Goal: Navigation & Orientation: Understand site structure

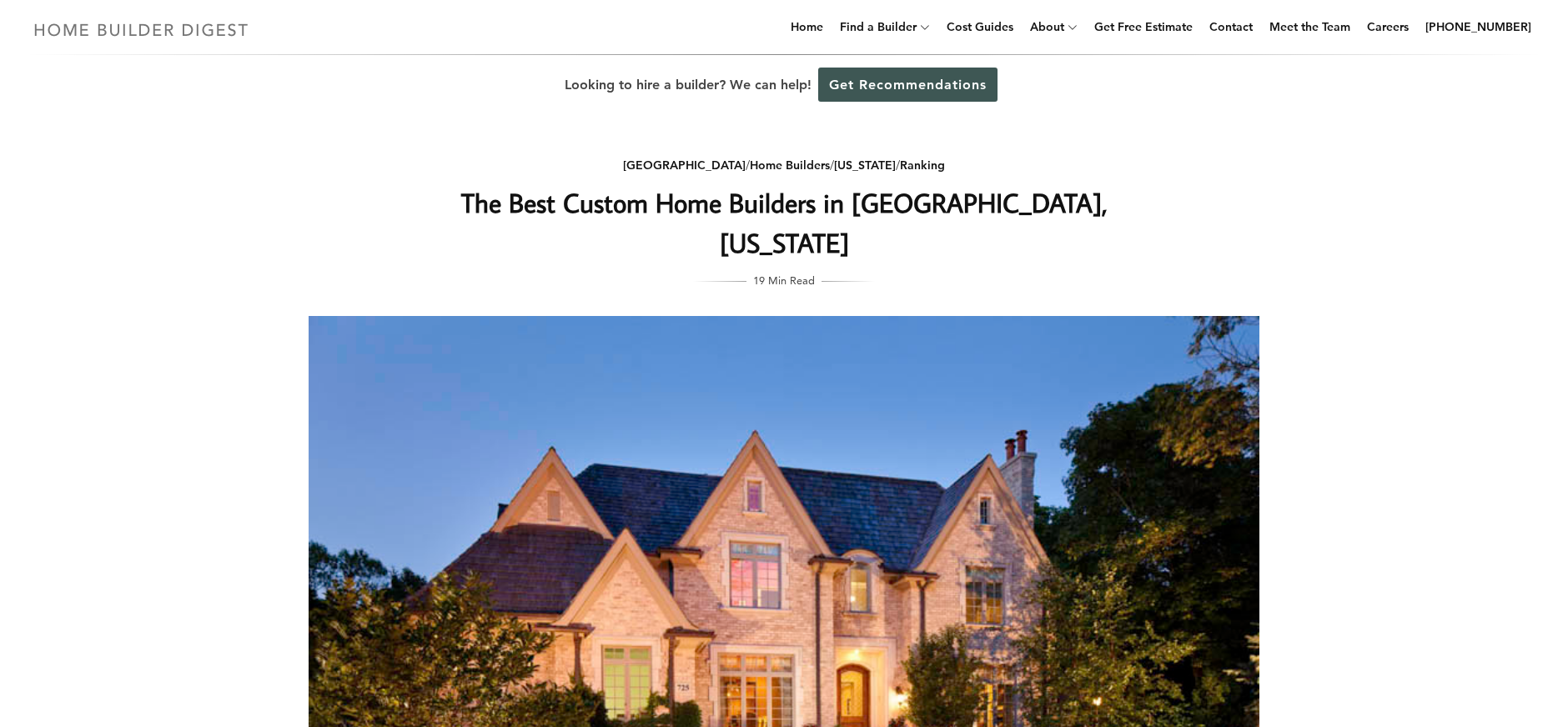
click at [197, 25] on img at bounding box center [141, 29] width 229 height 32
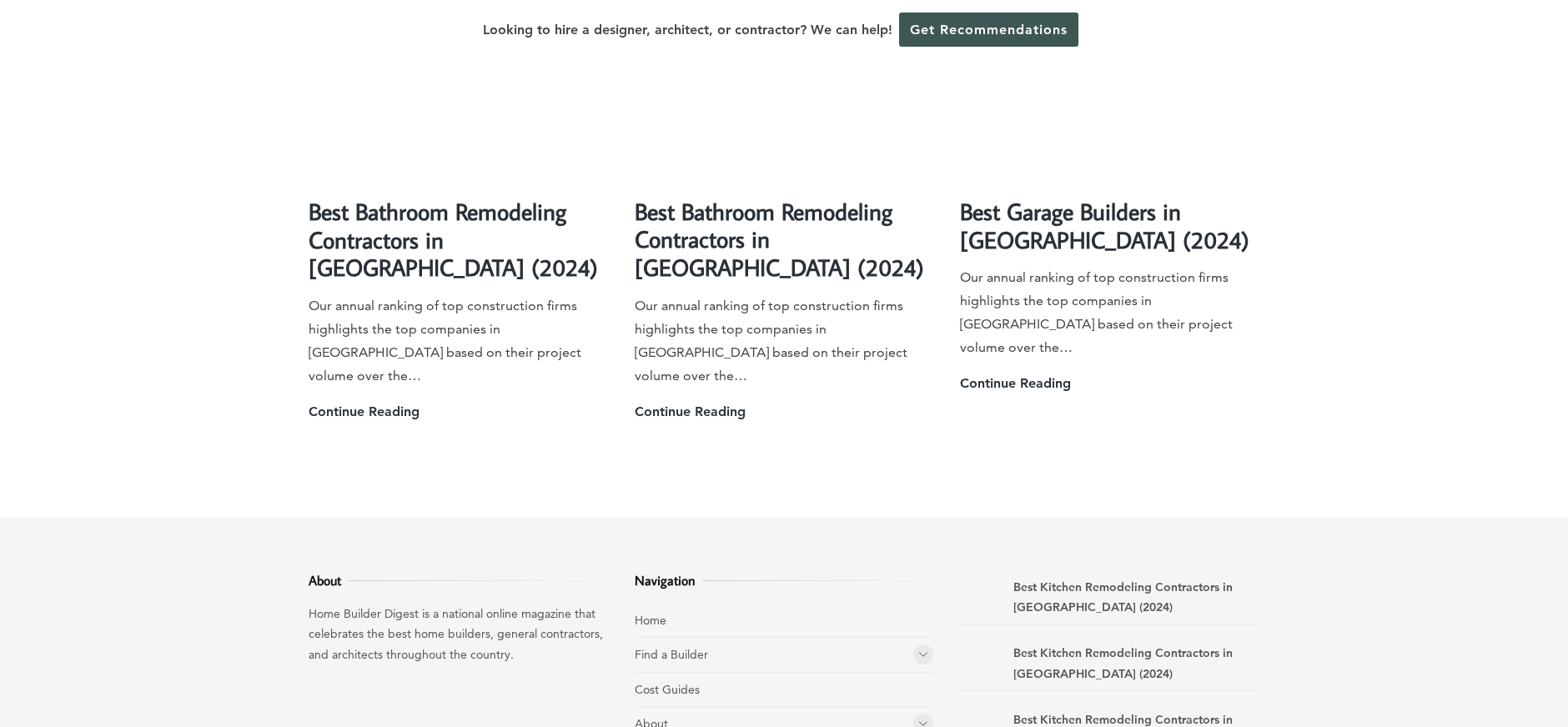
scroll to position [4697, 0]
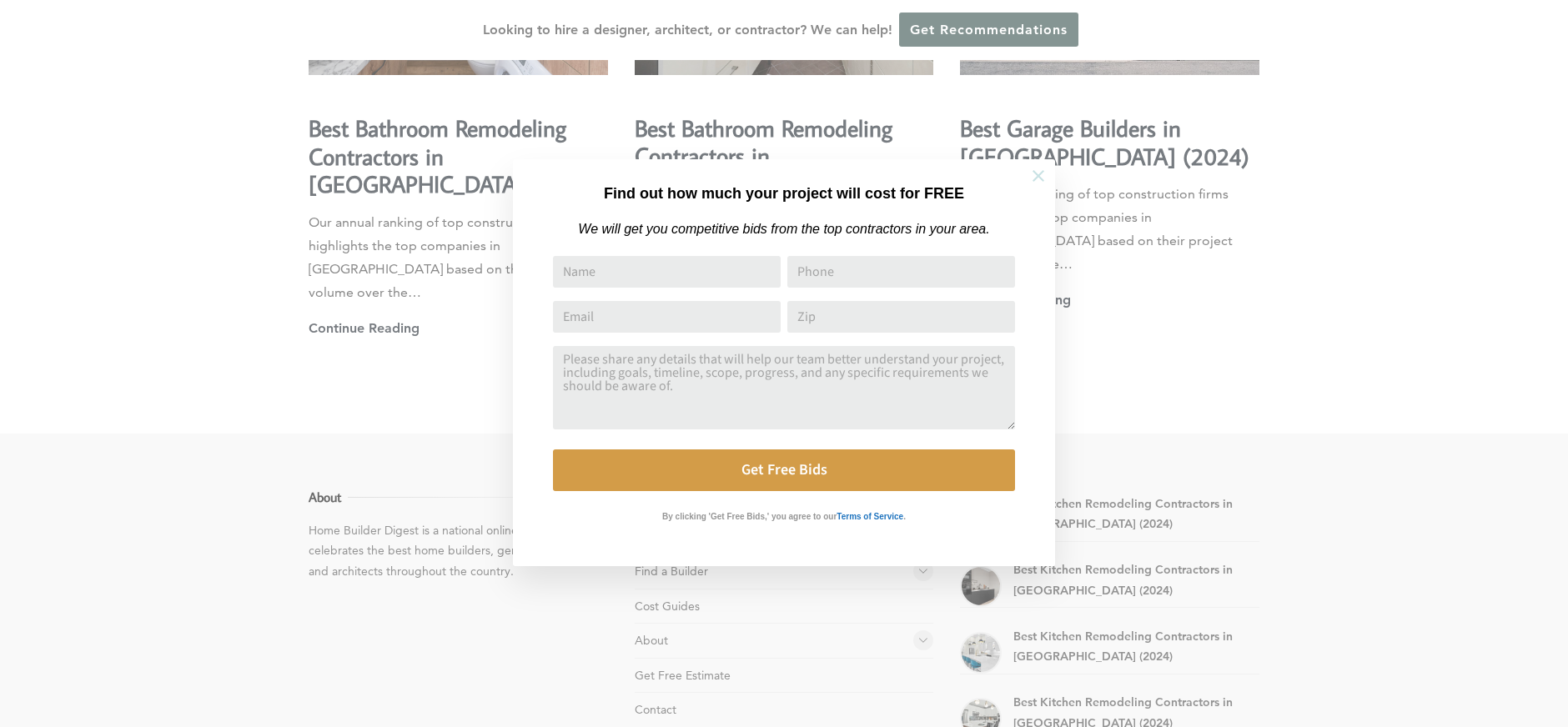
click at [1050, 181] on button at bounding box center [1038, 175] width 58 height 58
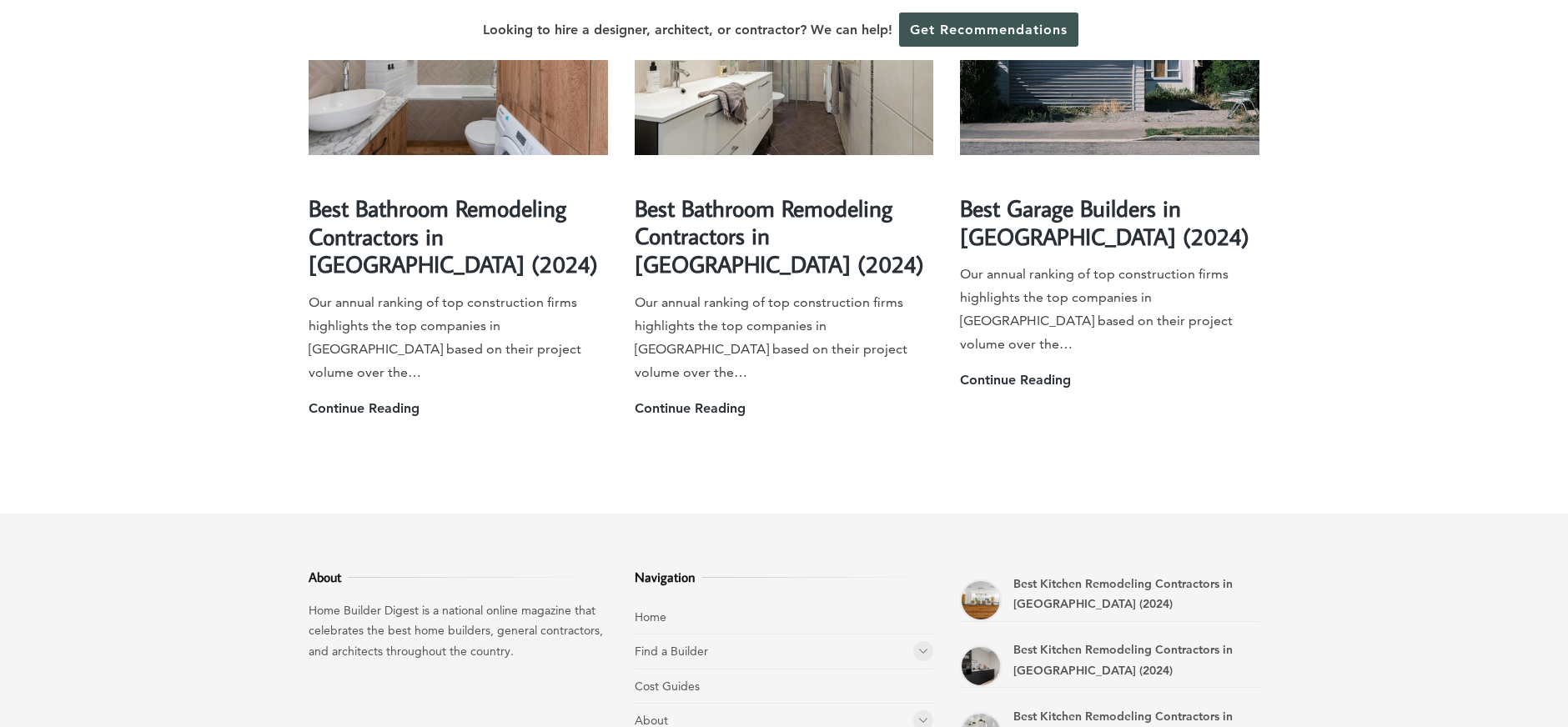
scroll to position [4616, 0]
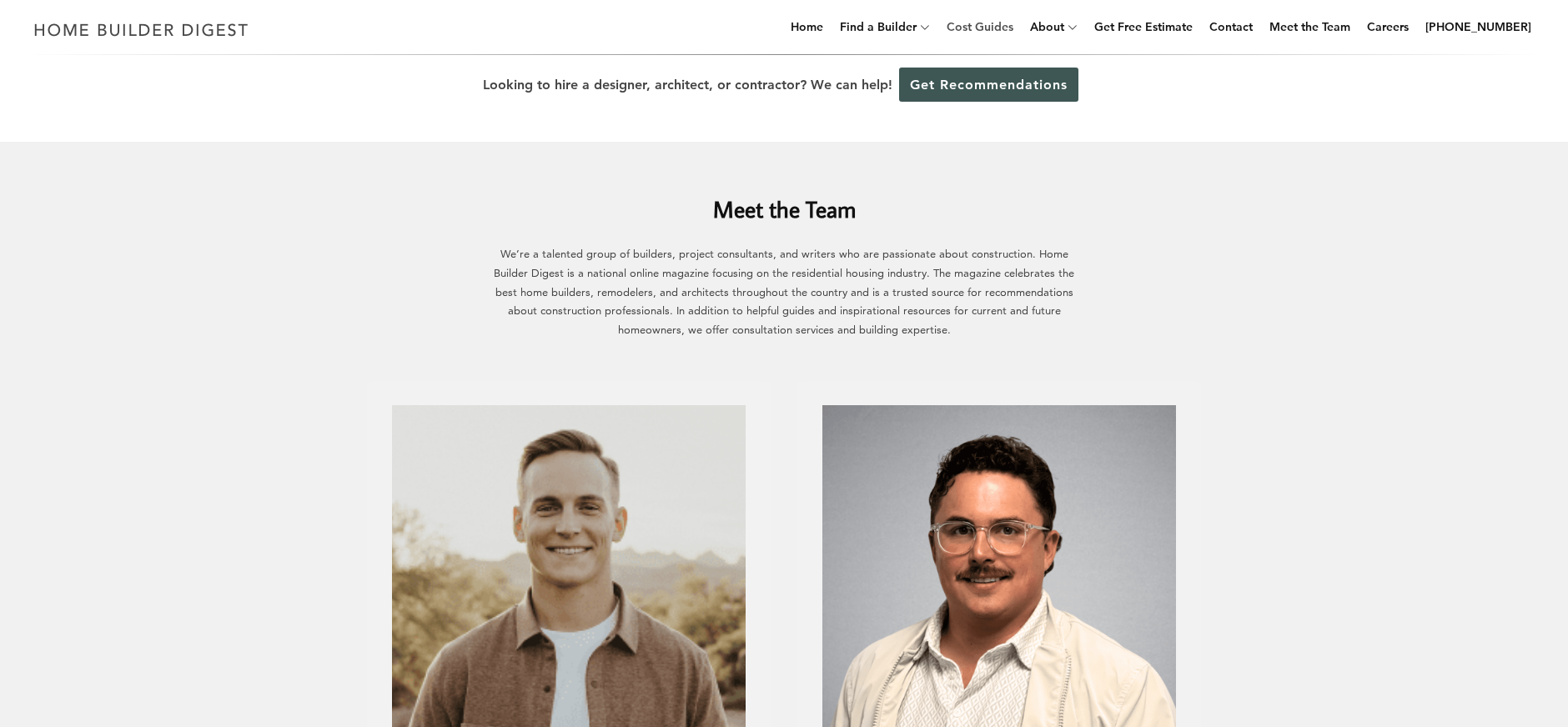
click at [1020, 24] on link "Cost Guides" at bounding box center [980, 27] width 80 height 53
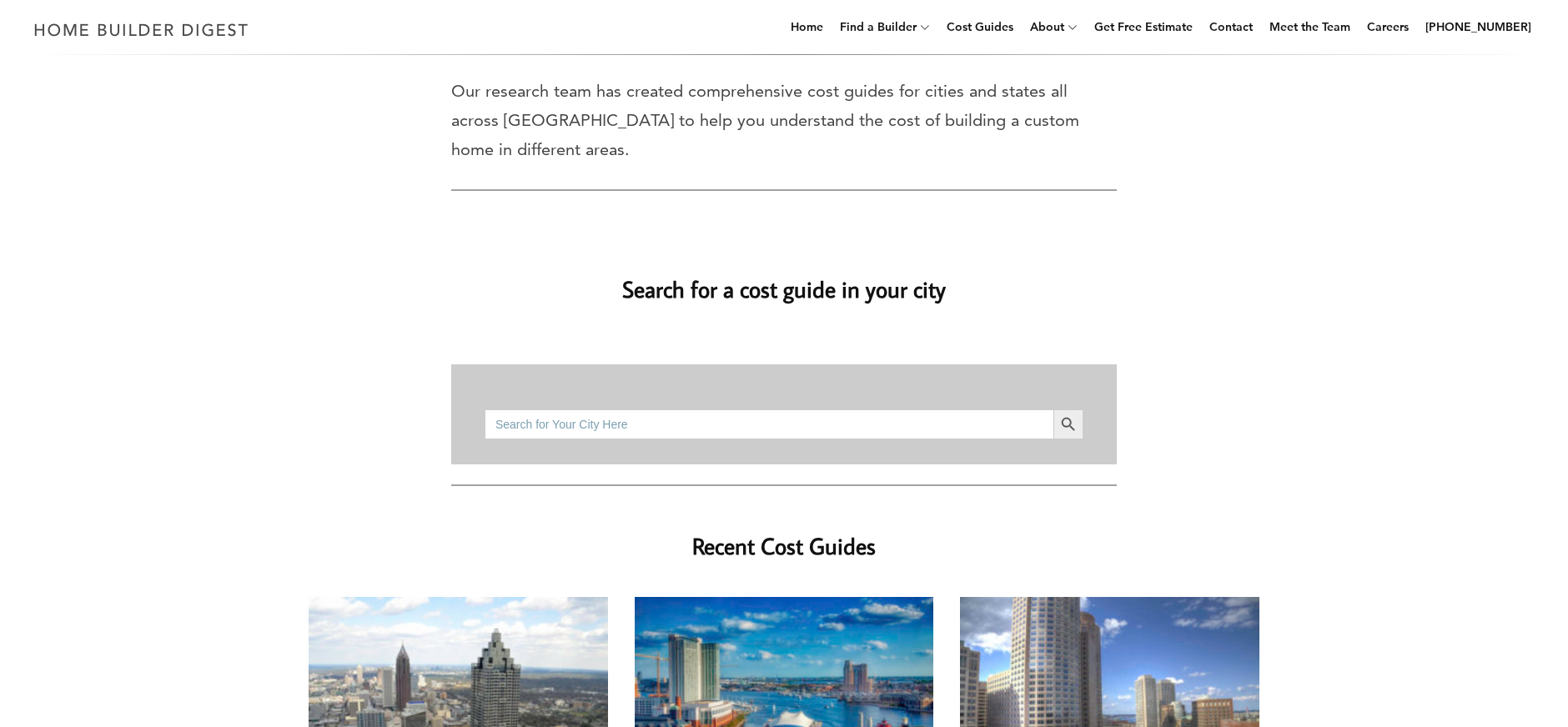
scroll to position [34, 0]
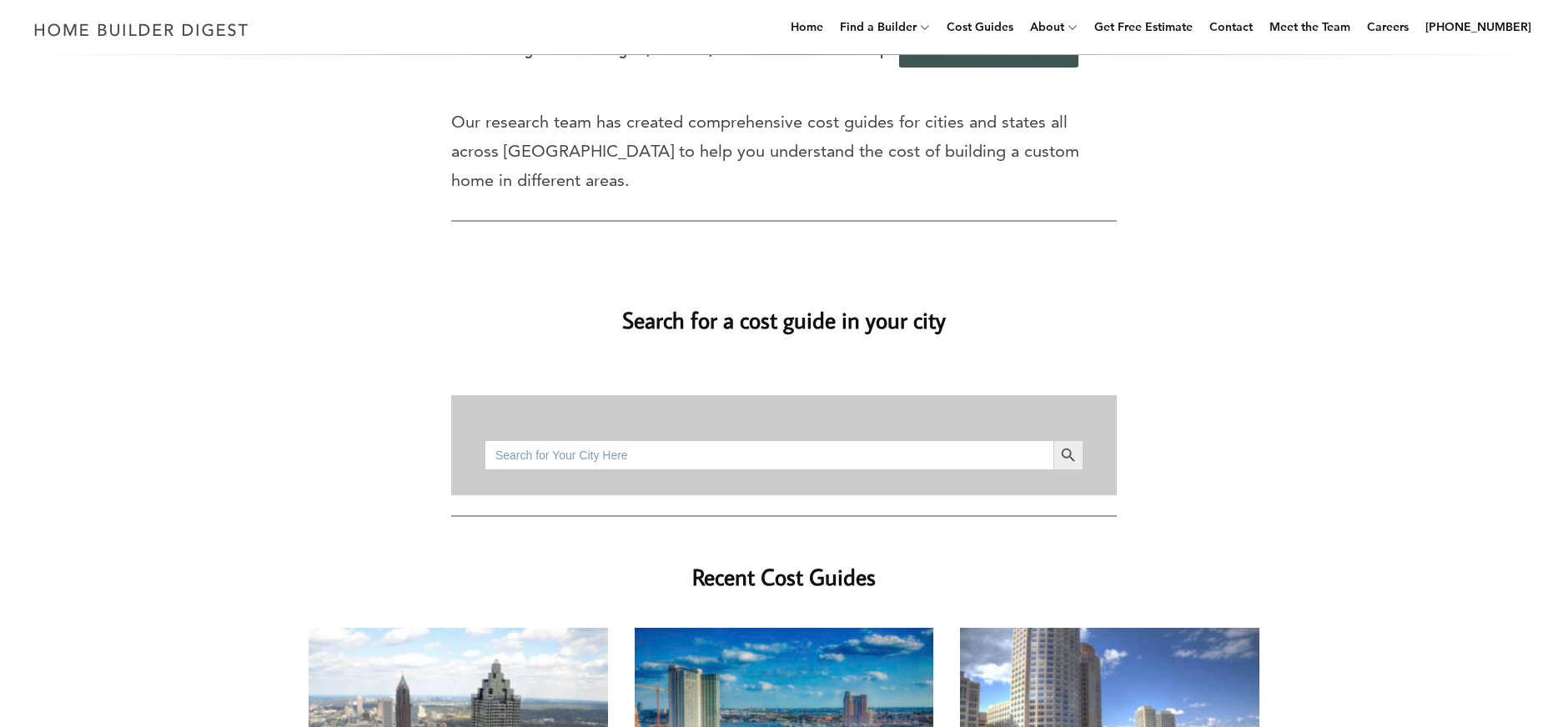
click at [896, 289] on h2 "Search for a cost guide in your city" at bounding box center [783, 308] width 951 height 57
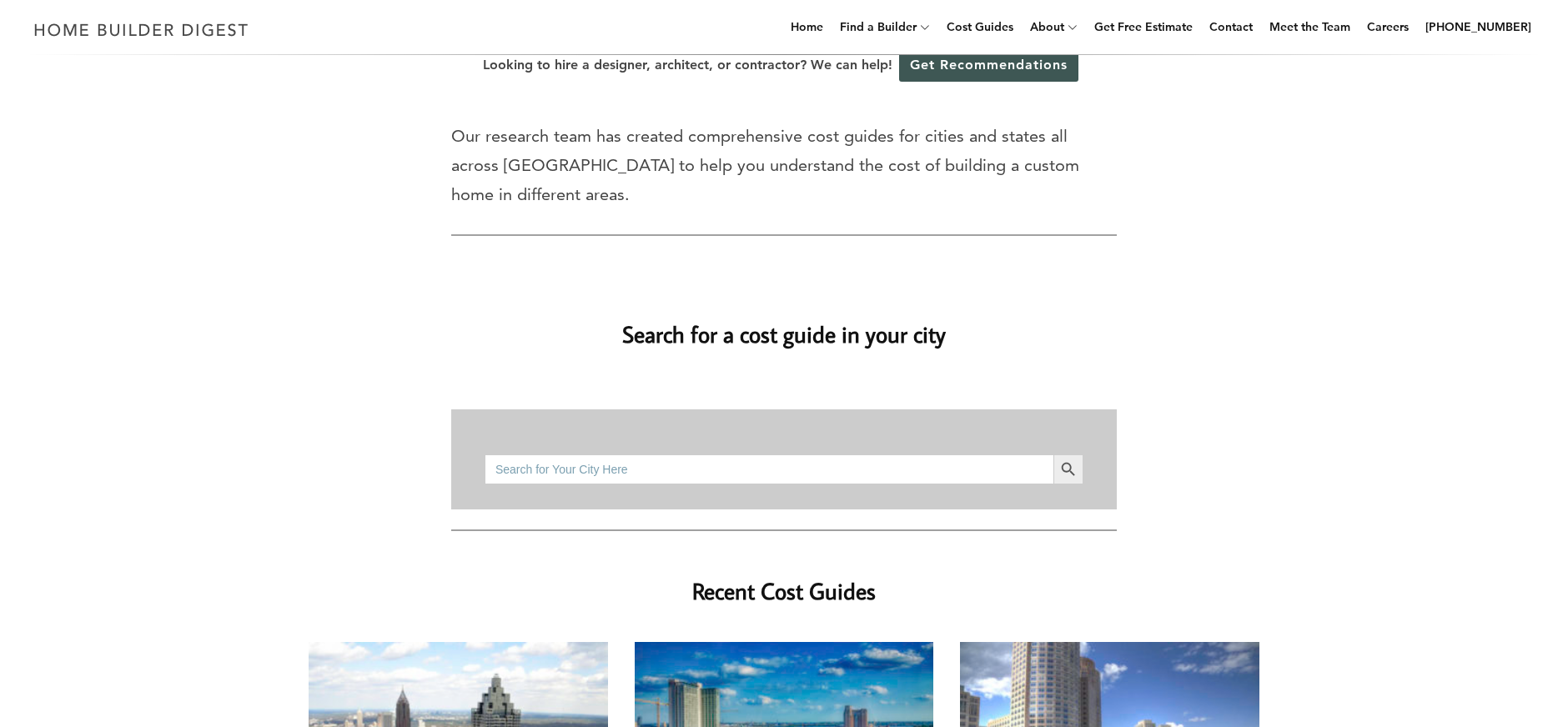
scroll to position [0, 0]
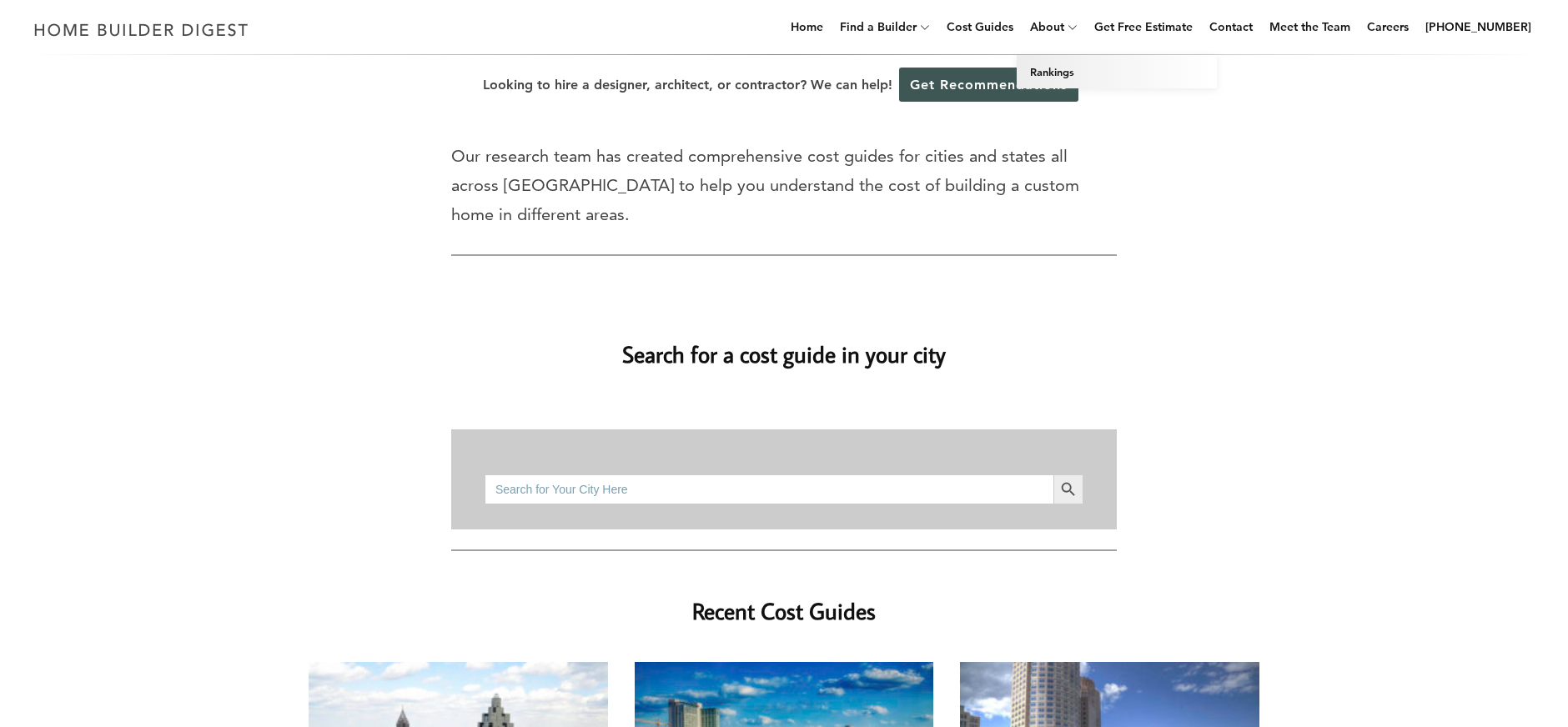
click at [1081, 68] on link "Rankings" at bounding box center [1117, 71] width 200 height 33
